Goal: Check status

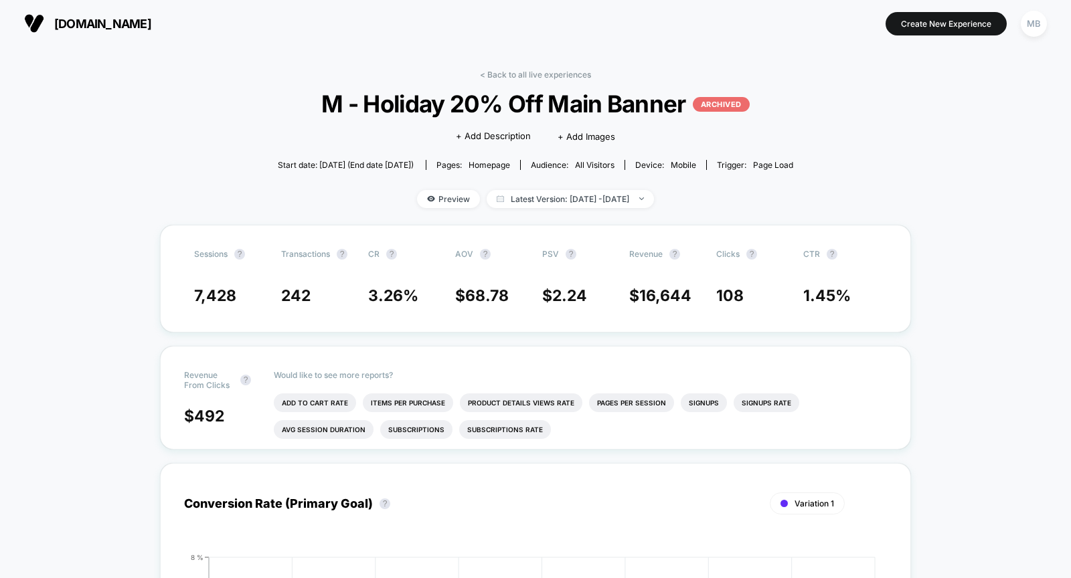
click at [91, 29] on span "[DOMAIN_NAME]" at bounding box center [102, 24] width 97 height 14
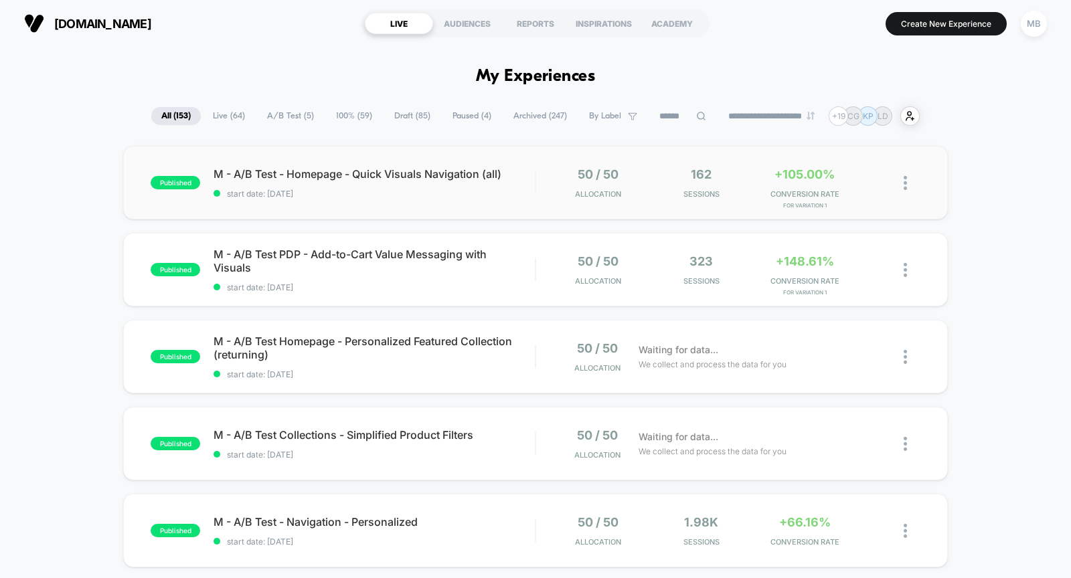
click at [398, 199] on div "published M - A/B Test - Homepage - Quick Visuals Navigation (all) start date: …" at bounding box center [535, 183] width 824 height 74
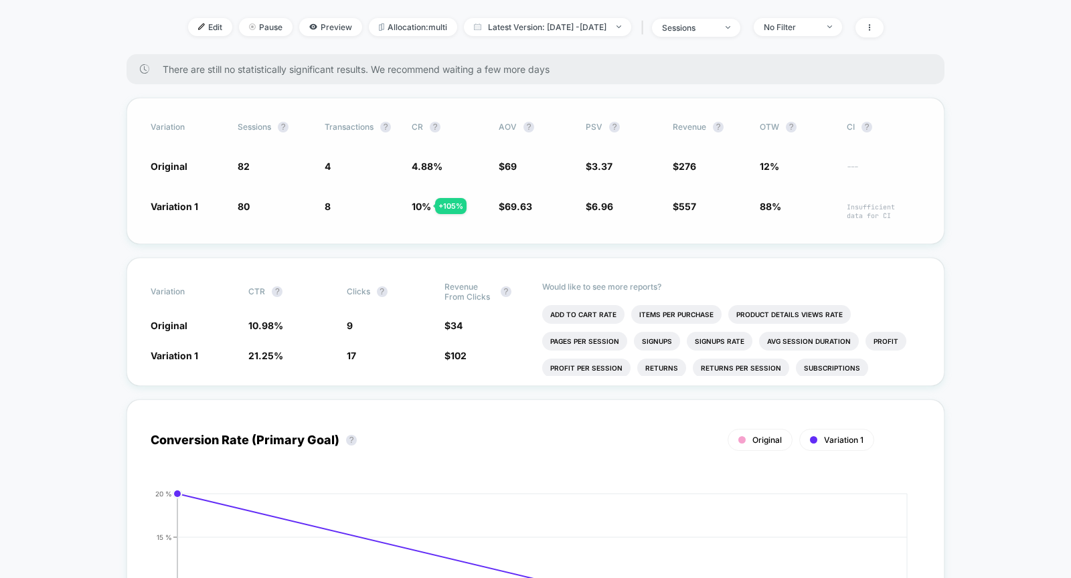
scroll to position [174, 0]
